Goal: Information Seeking & Learning: Understand process/instructions

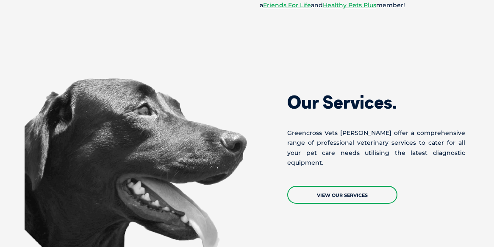
scroll to position [663, 0]
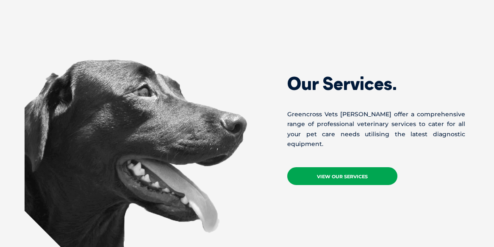
click at [337, 167] on link "View Our Services" at bounding box center [343, 176] width 110 height 18
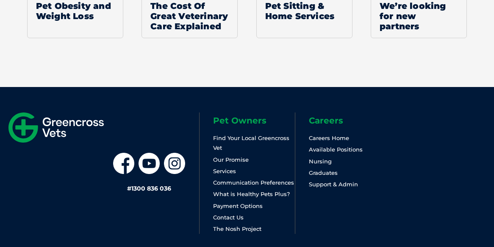
scroll to position [853, 0]
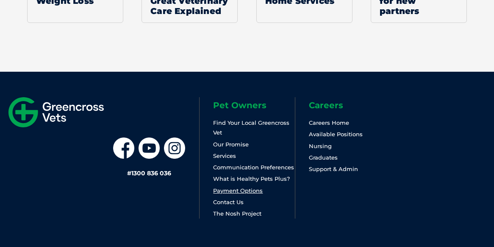
click at [246, 187] on link "Payment Options" at bounding box center [238, 190] width 50 height 7
